Goal: Find specific page/section: Find specific page/section

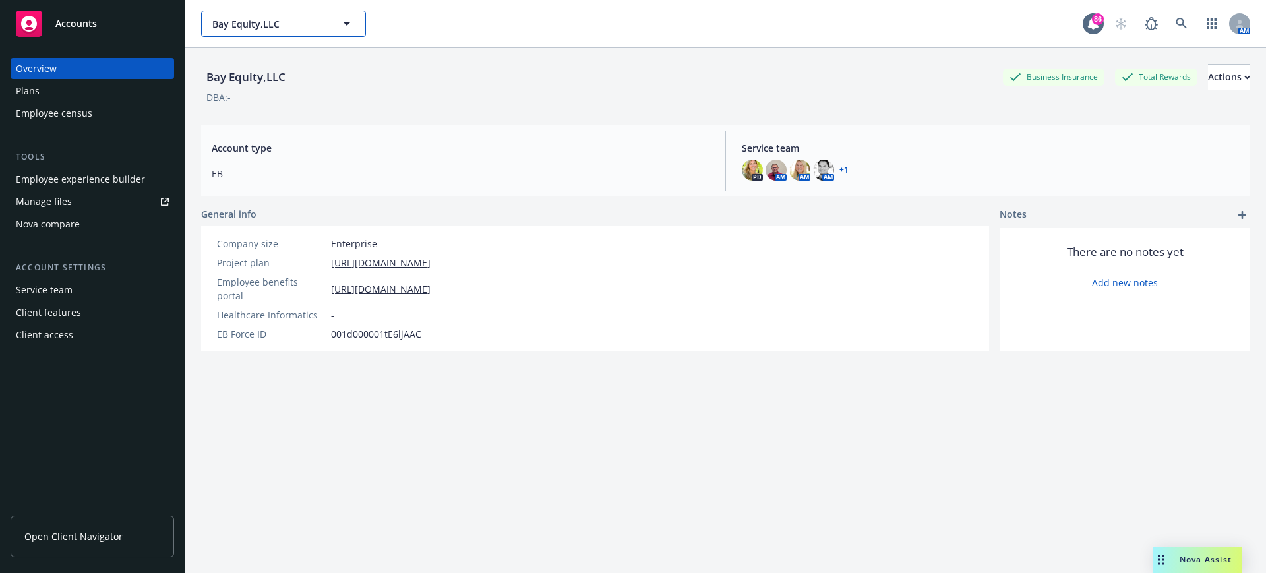
click at [230, 30] on button "Bay Equity,LLC" at bounding box center [283, 24] width 165 height 26
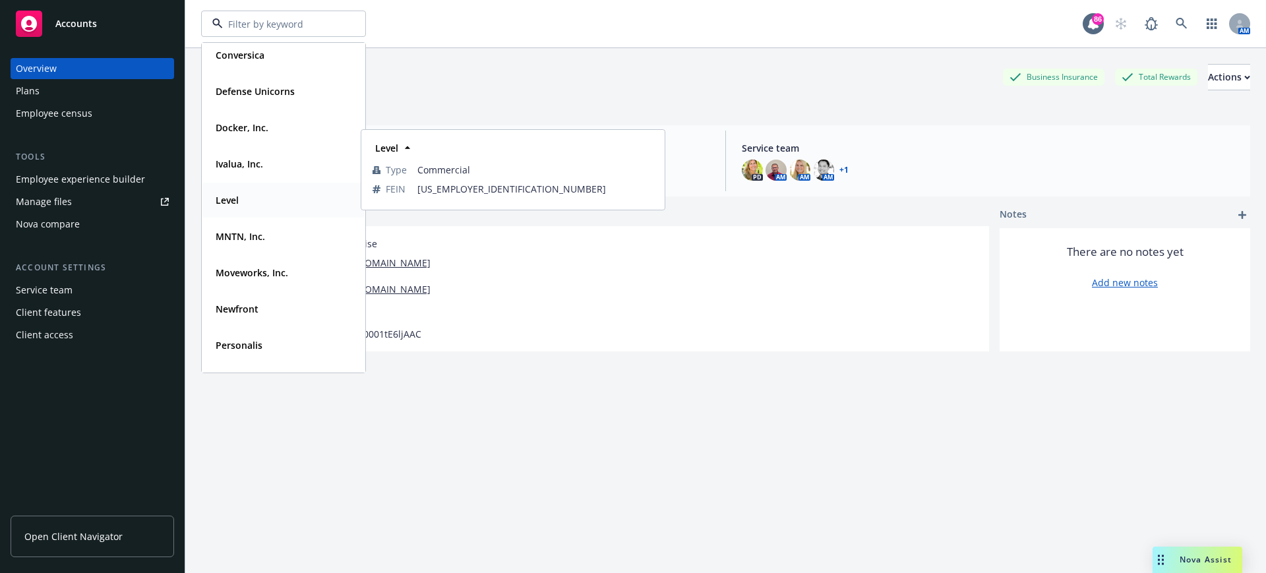
scroll to position [247, 0]
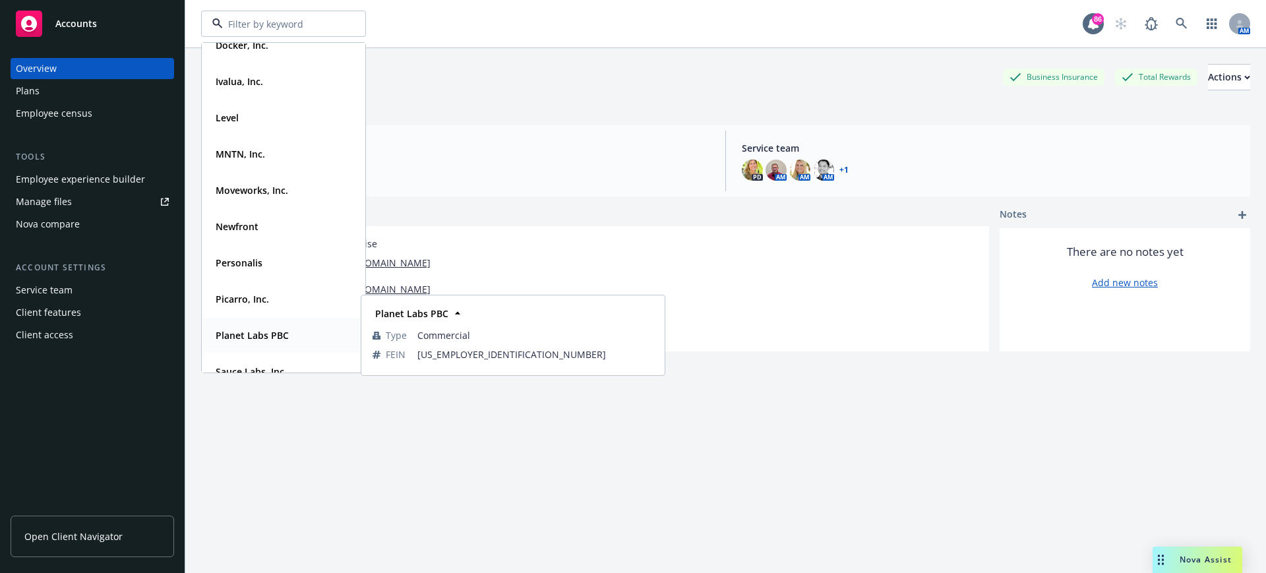
click at [231, 334] on strong "Planet Labs PBC" at bounding box center [252, 335] width 73 height 13
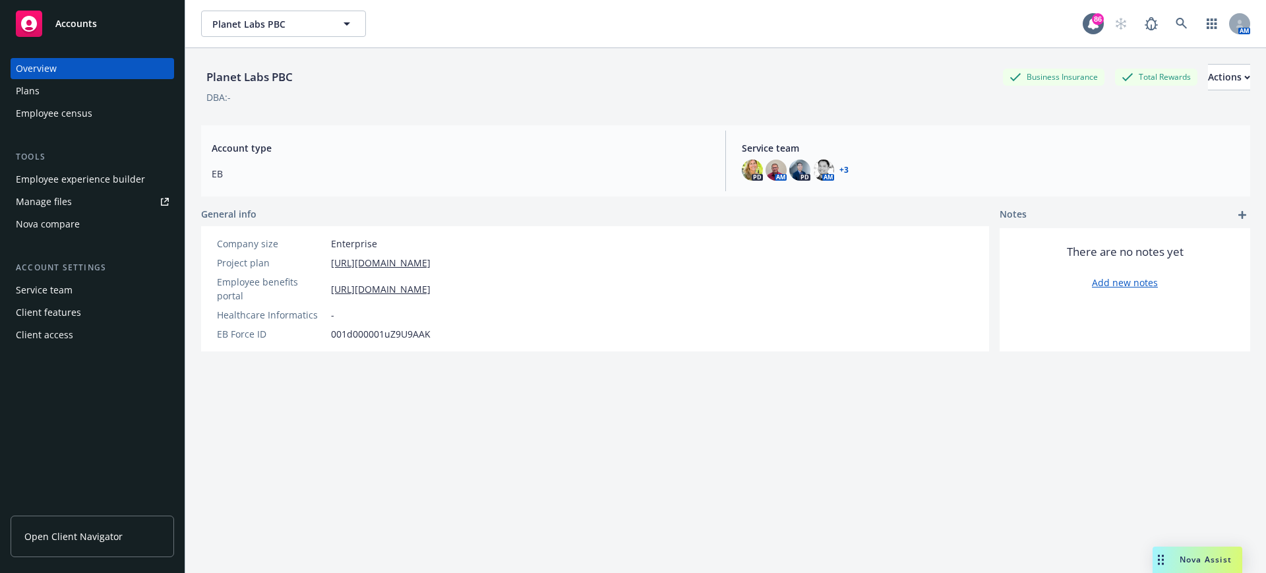
click at [46, 527] on link "Open Client Navigator" at bounding box center [92, 536] width 163 height 42
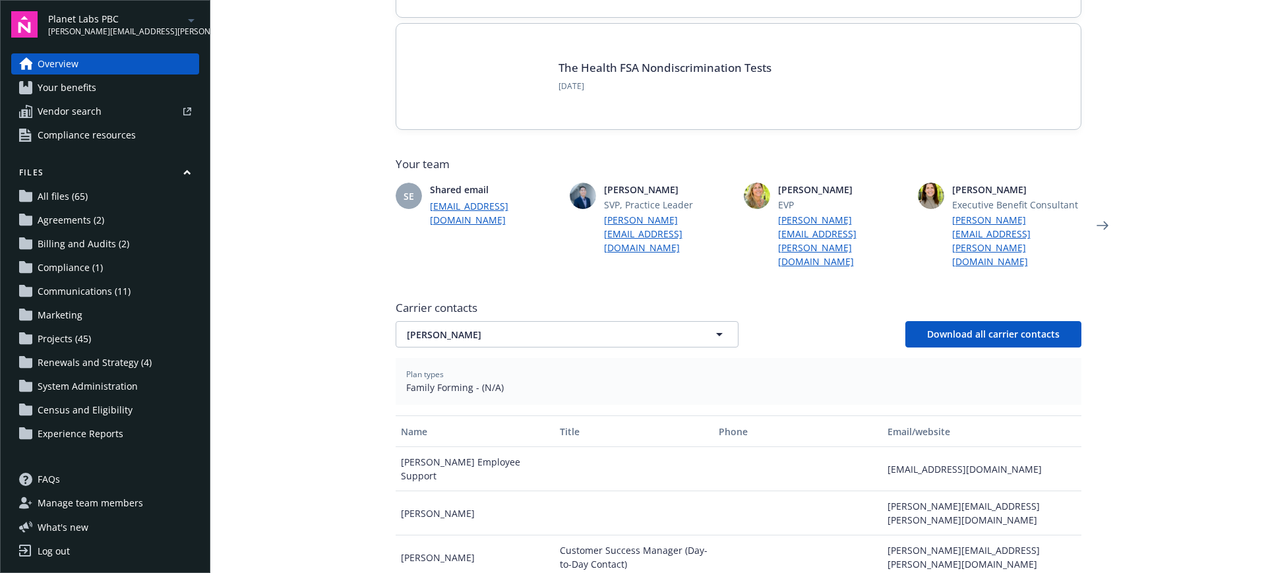
scroll to position [247, 0]
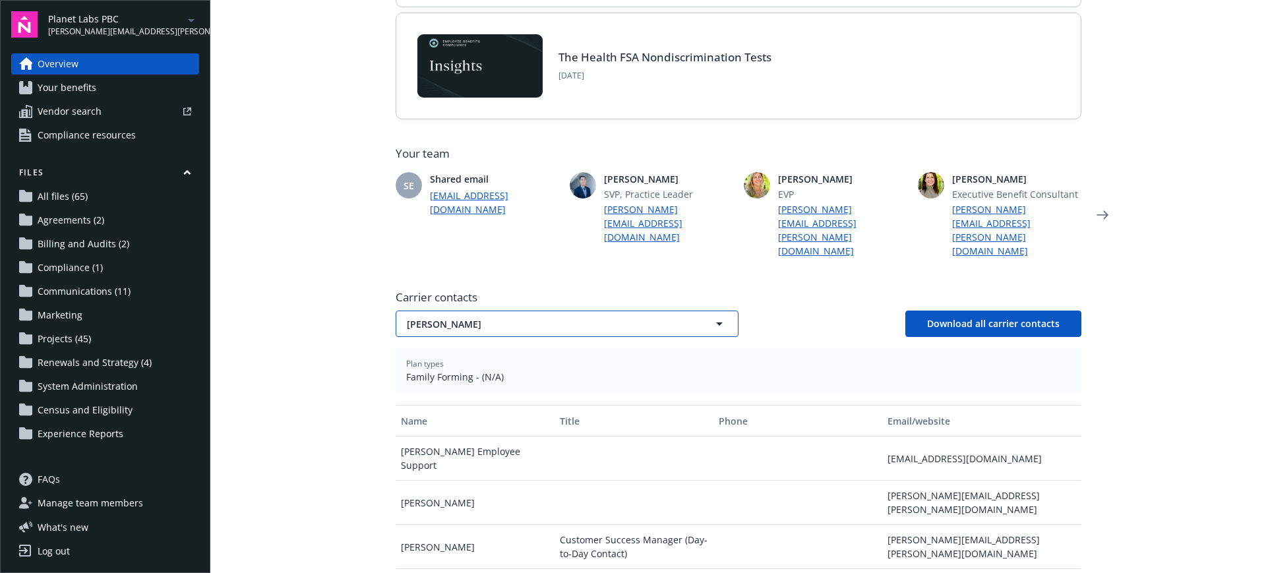
click at [455, 317] on span "Cleo" at bounding box center [544, 324] width 274 height 14
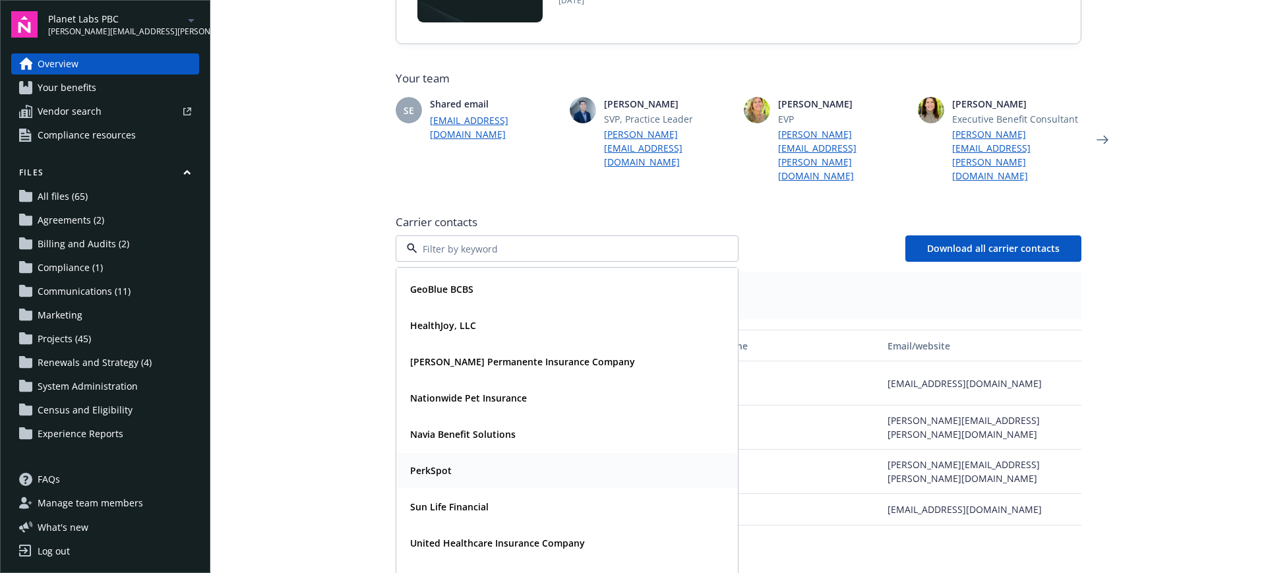
scroll to position [330, 0]
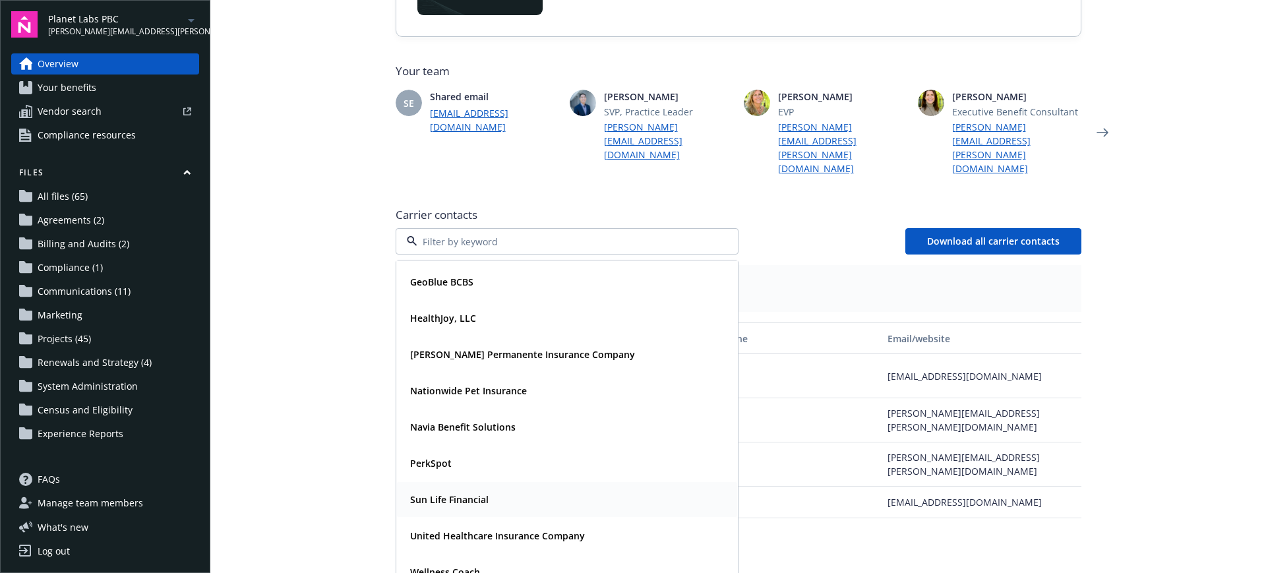
click at [437, 493] on strong "Sun Life Financial" at bounding box center [449, 499] width 78 height 13
